Goal: Check status: Check status

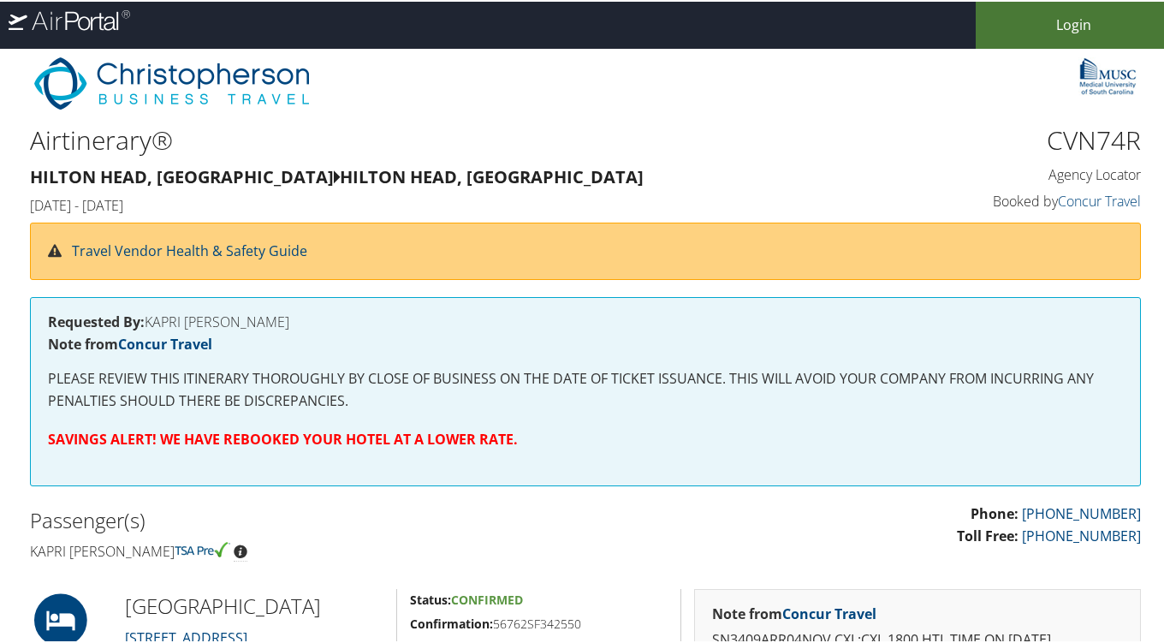
click at [1059, 27] on link "Login" at bounding box center [1073, 23] width 195 height 47
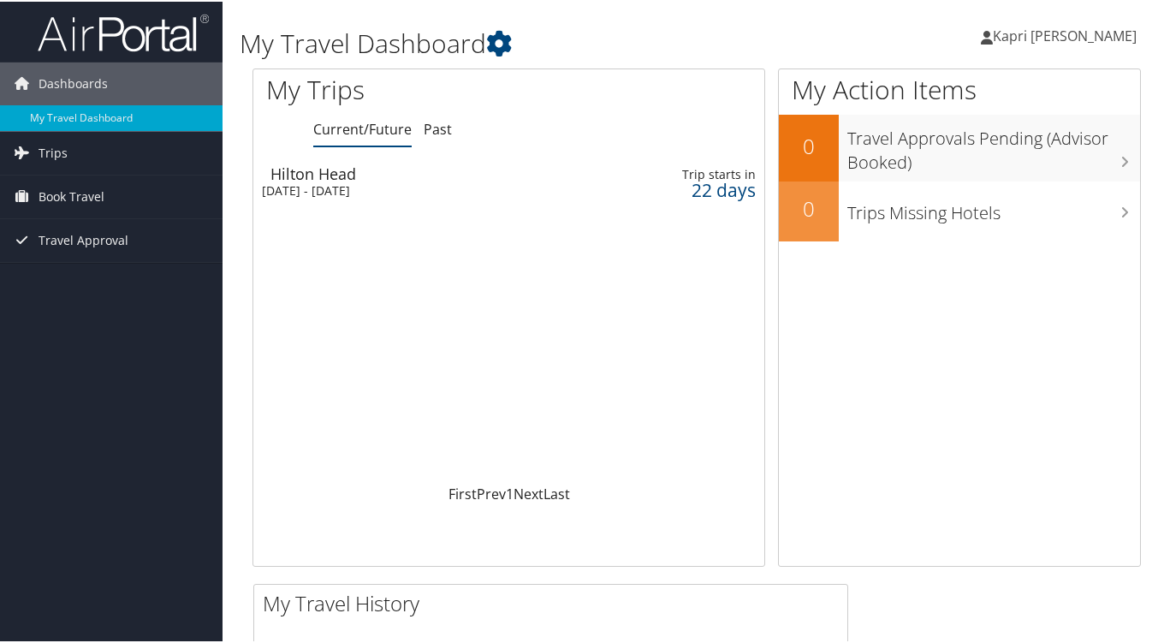
drag, startPoint x: 0, startPoint y: 0, endPoint x: 1170, endPoint y: 108, distance: 1175.2
click at [1163, 108] on html "Menu Dashboards ► My Travel Dashboard Trips ► Current/Future Trips Past Trips T…" at bounding box center [585, 321] width 1171 height 643
click at [566, 192] on div "Tue 4 Nov 2025 - Thu 6 Nov 2025" at bounding box center [424, 188] width 324 height 15
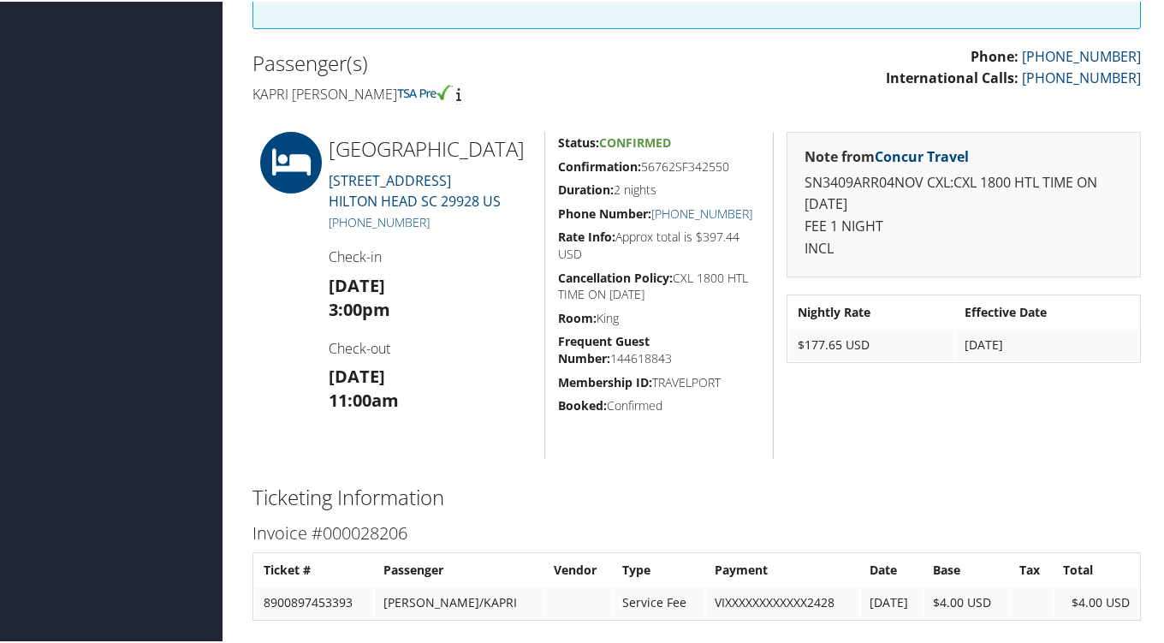
scroll to position [469, 0]
